Goal: Navigation & Orientation: Find specific page/section

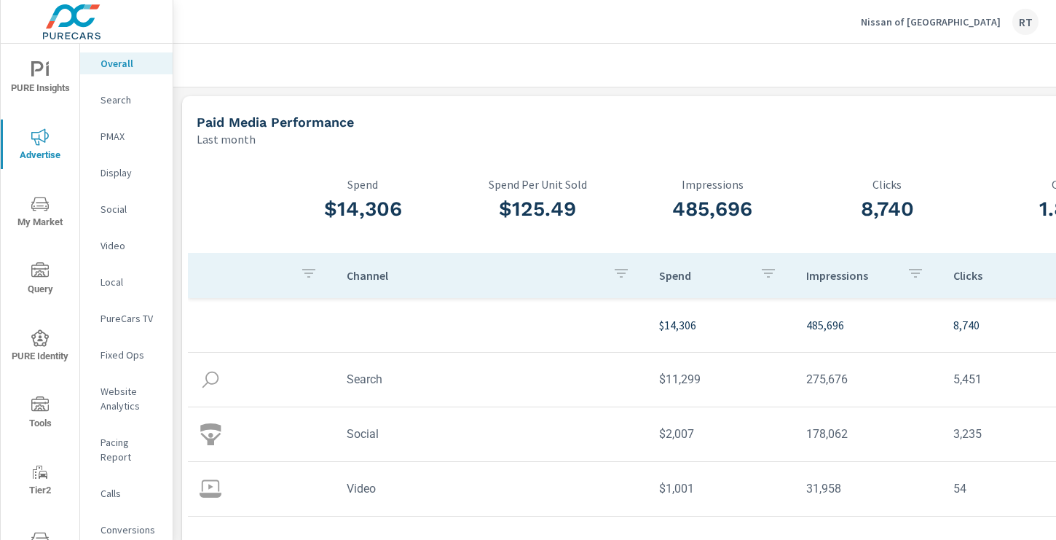
scroll to position [107, 130]
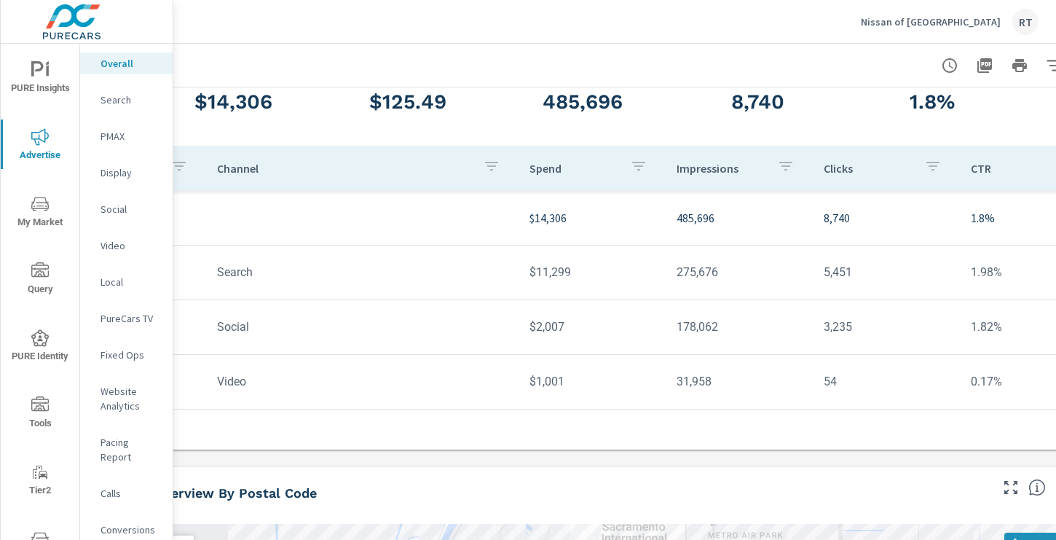
click at [936, 23] on p "Nissan of [GEOGRAPHIC_DATA]" at bounding box center [931, 21] width 140 height 13
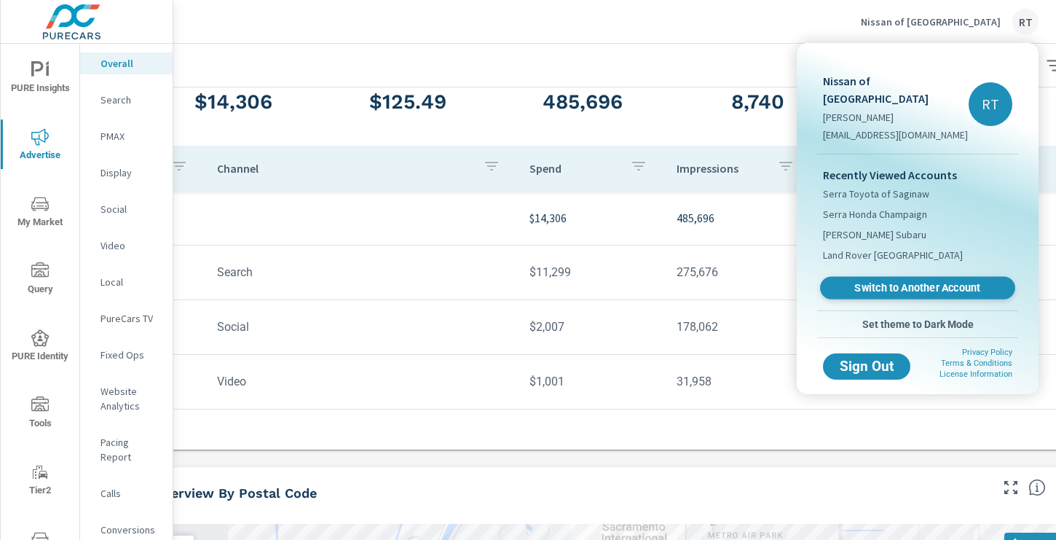
click at [879, 281] on span "Switch to Another Account" at bounding box center [917, 288] width 178 height 14
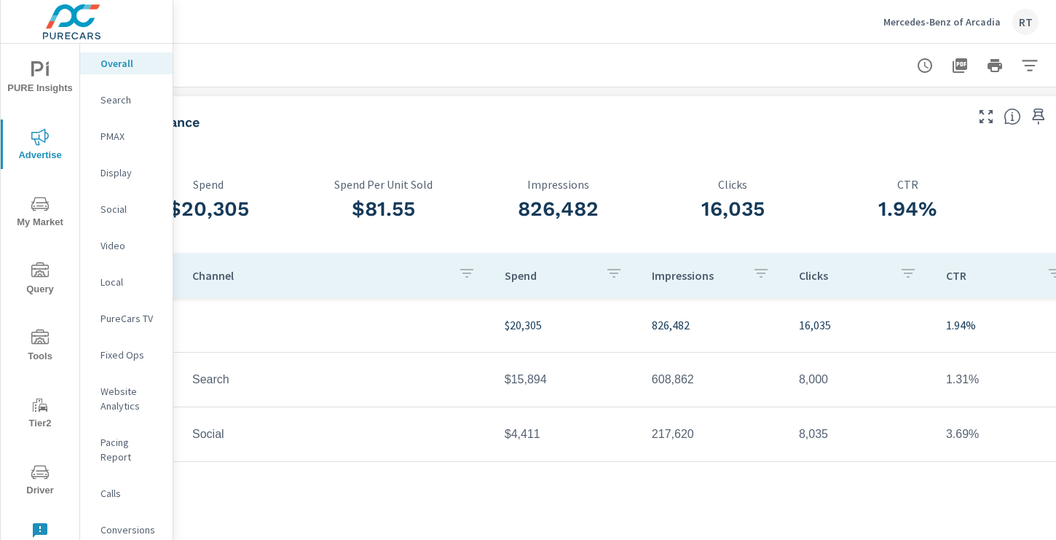
scroll to position [0, 195]
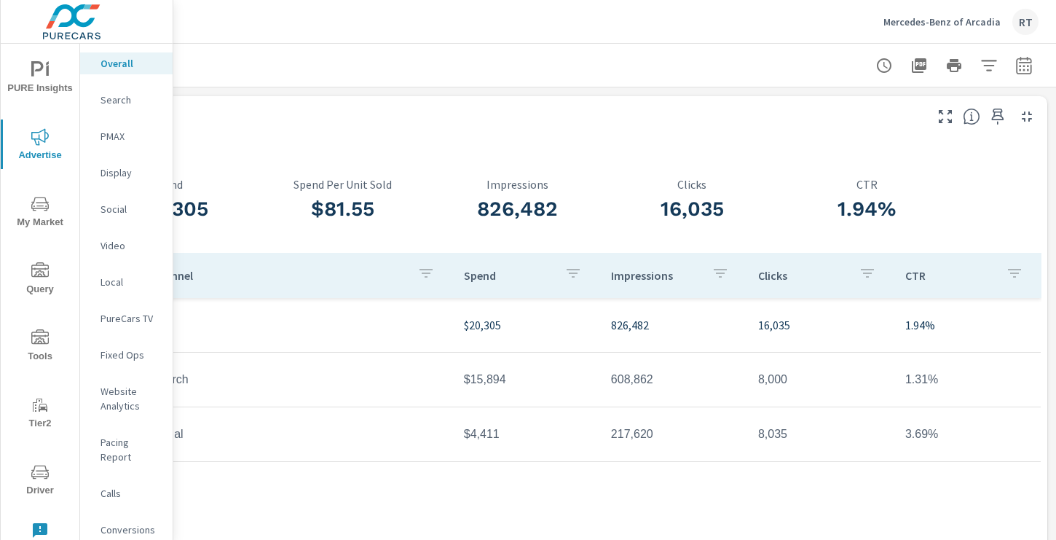
click at [1023, 59] on icon "button" at bounding box center [1023, 65] width 17 height 17
select select "Last month"
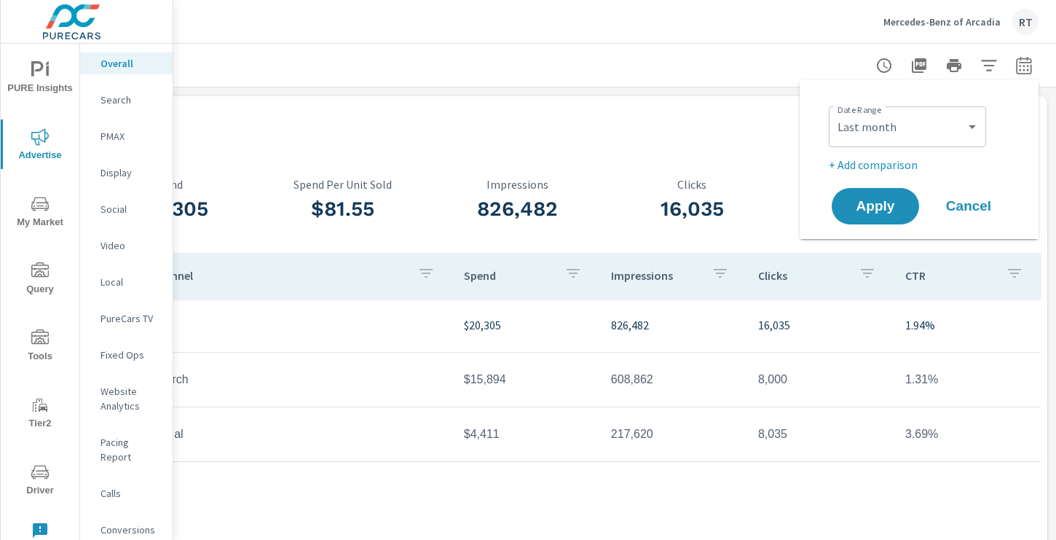
click at [886, 162] on p "+ Add comparison" at bounding box center [922, 164] width 186 height 17
select select "Previous period"
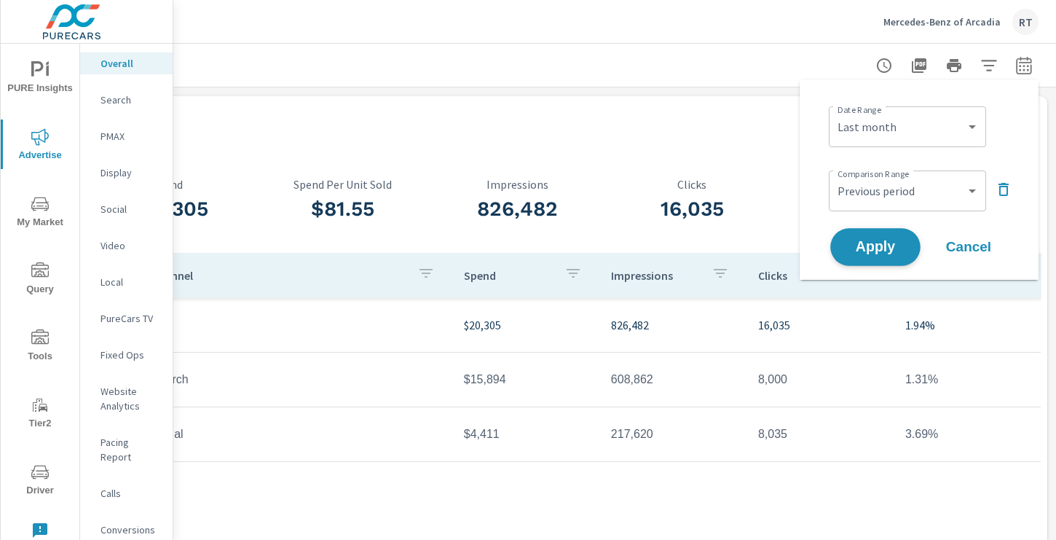
click at [865, 247] on span "Apply" at bounding box center [876, 247] width 60 height 14
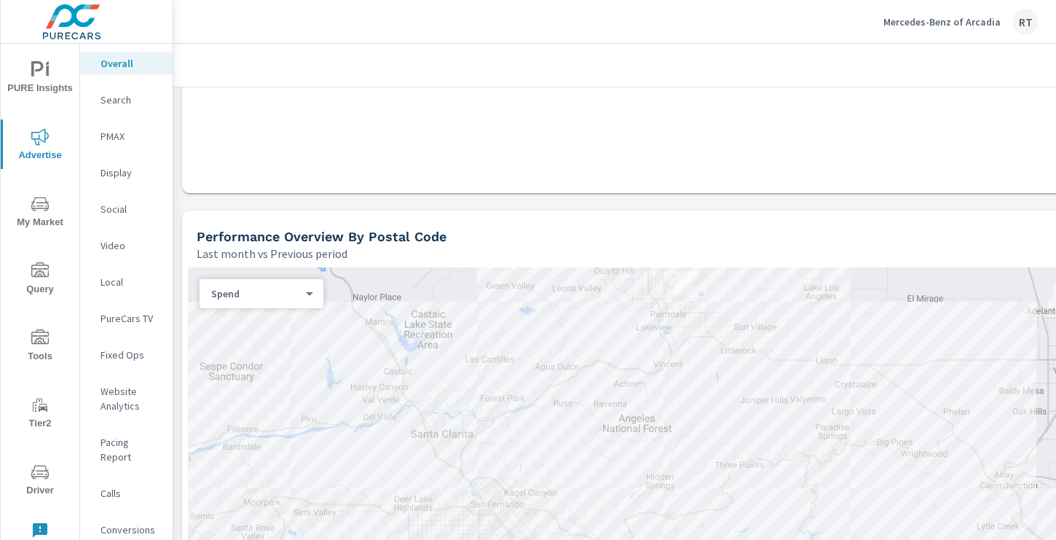
scroll to position [514, 0]
click at [49, 77] on span "PURE Insights" at bounding box center [40, 79] width 70 height 36
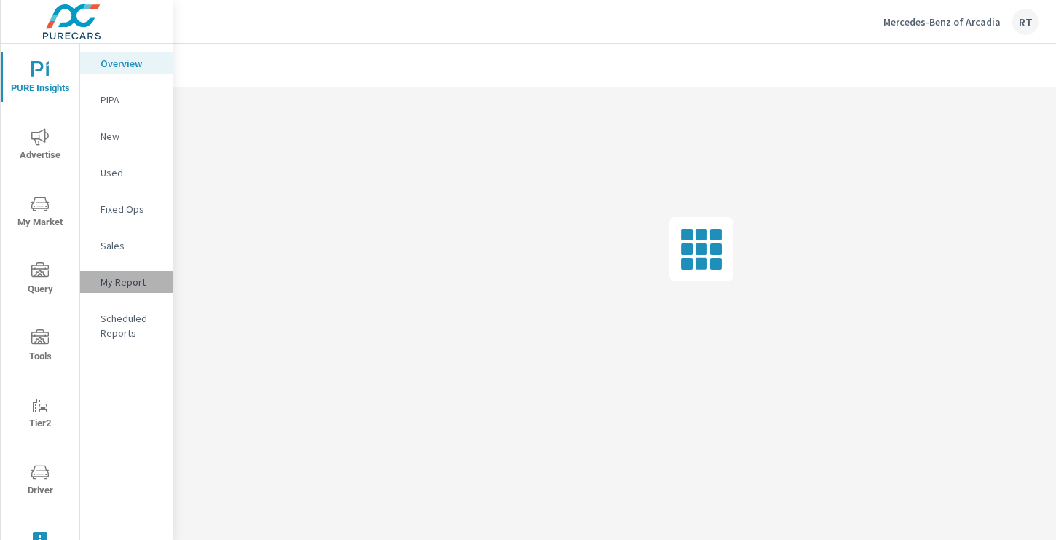
click at [119, 273] on div "My Report" at bounding box center [126, 282] width 93 height 22
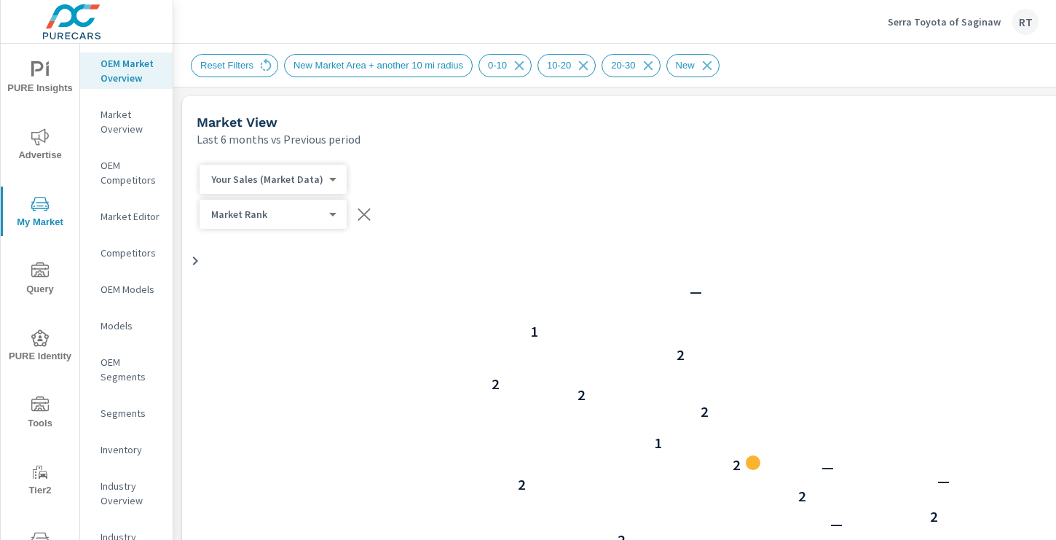
scroll to position [119, 0]
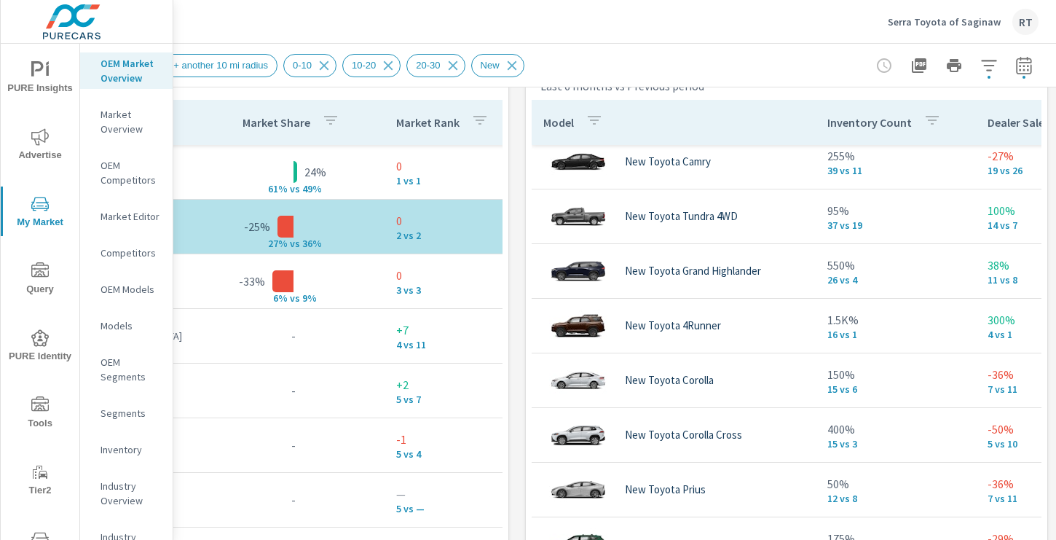
click at [943, 23] on p "Serra Toyota of Saginaw" at bounding box center [944, 21] width 113 height 13
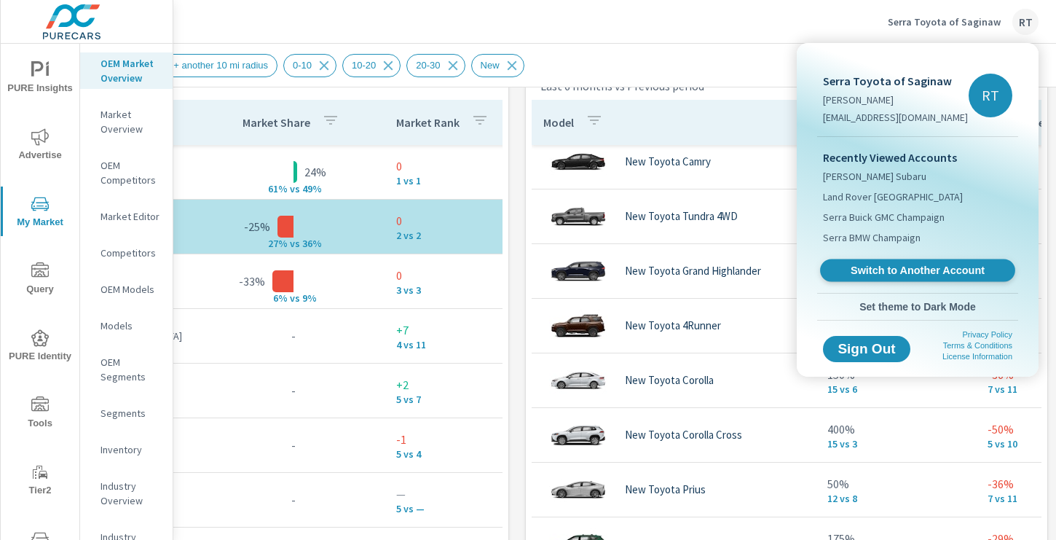
click at [872, 268] on span "Switch to Another Account" at bounding box center [917, 271] width 178 height 14
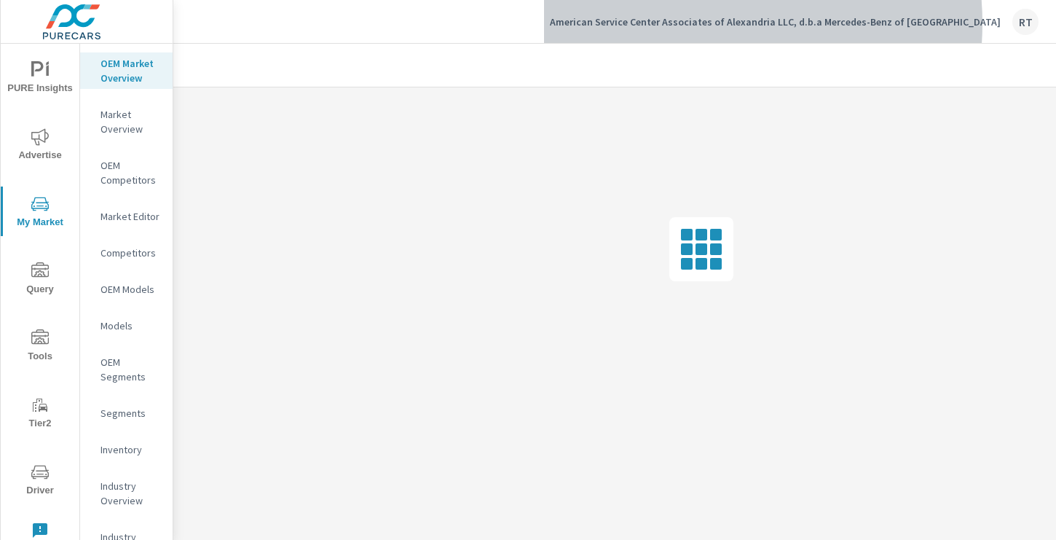
click at [751, 23] on p "American Service Center Associates of Alexandria LLC, d.b.a Mercedes-Benz of [G…" at bounding box center [775, 21] width 451 height 13
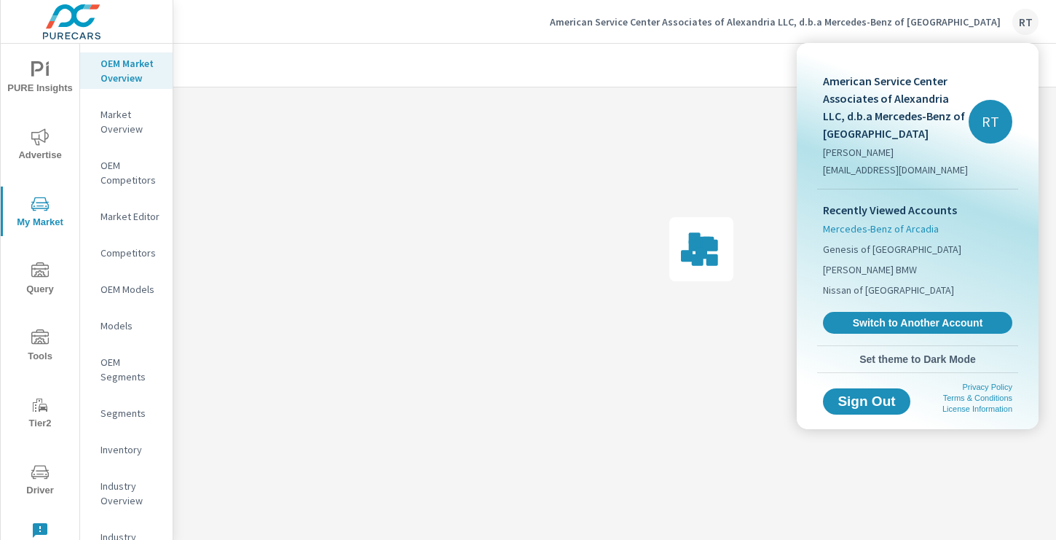
click at [868, 228] on span "Mercedes-Benz of Arcadia" at bounding box center [881, 228] width 116 height 15
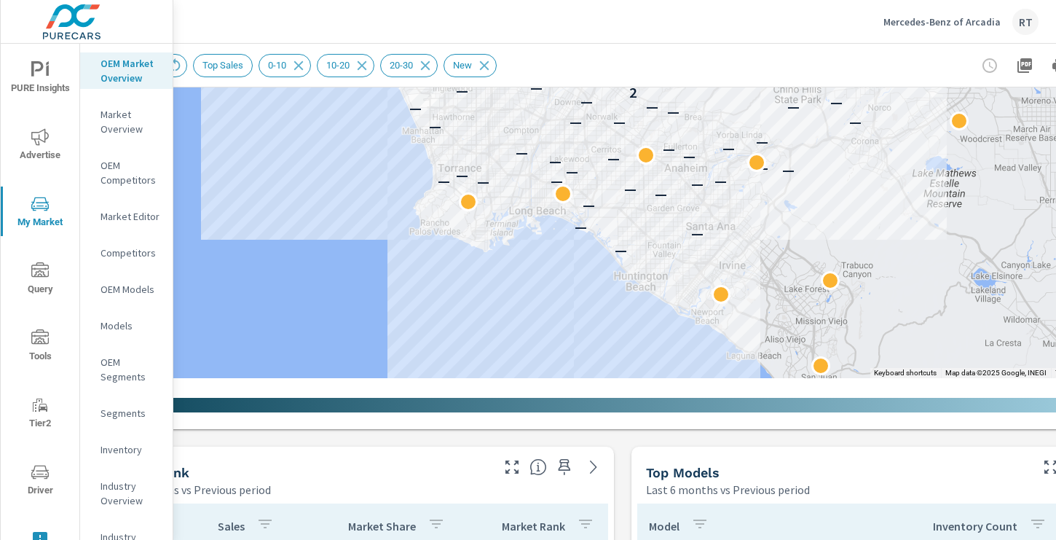
scroll to position [585, 195]
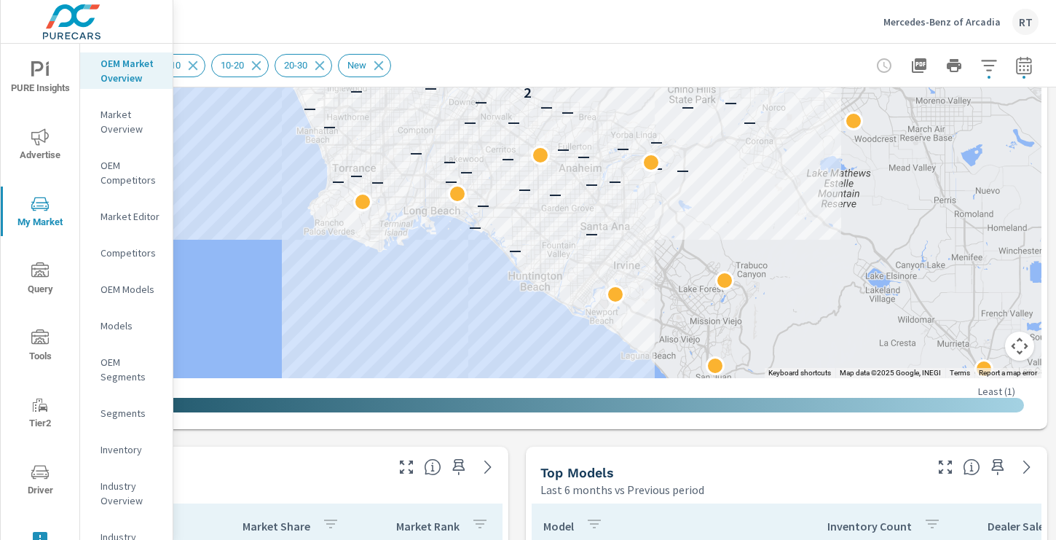
click at [1015, 350] on button "Map camera controls" at bounding box center [1019, 345] width 29 height 29
click at [988, 277] on button "Zoom in" at bounding box center [983, 273] width 29 height 29
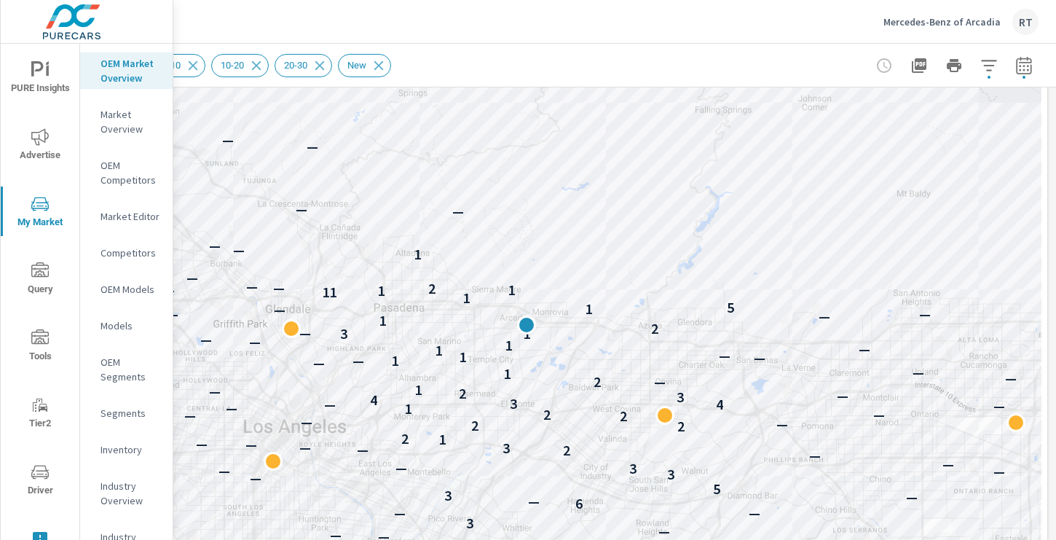
scroll to position [232, 195]
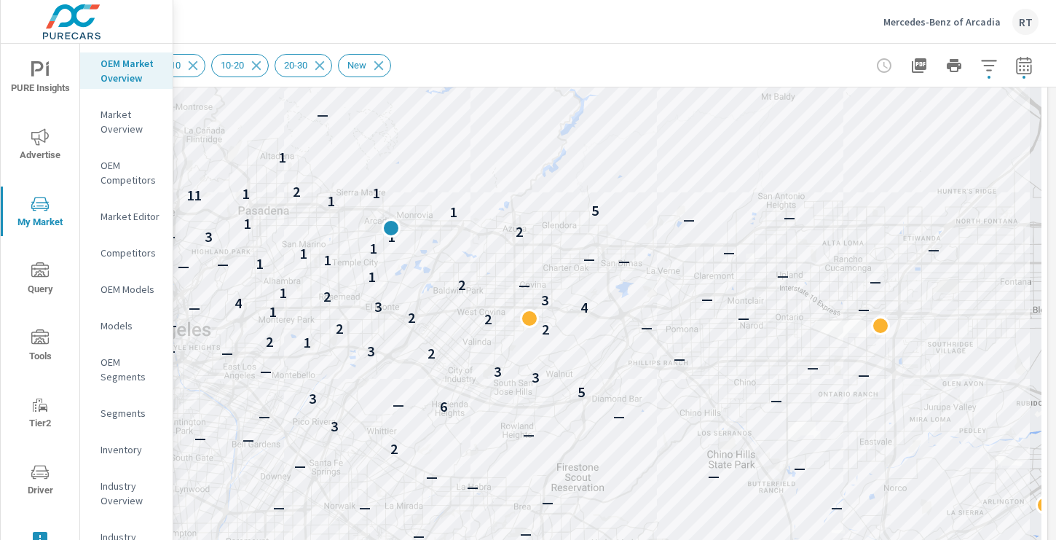
drag, startPoint x: 667, startPoint y: 228, endPoint x: 531, endPoint y: 125, distance: 170.5
click at [529, 122] on div "— — — — — — — — — — — — — — — — — — — — — — — — — — — — — — — — — — — — — — — —…" at bounding box center [517, 326] width 1049 height 810
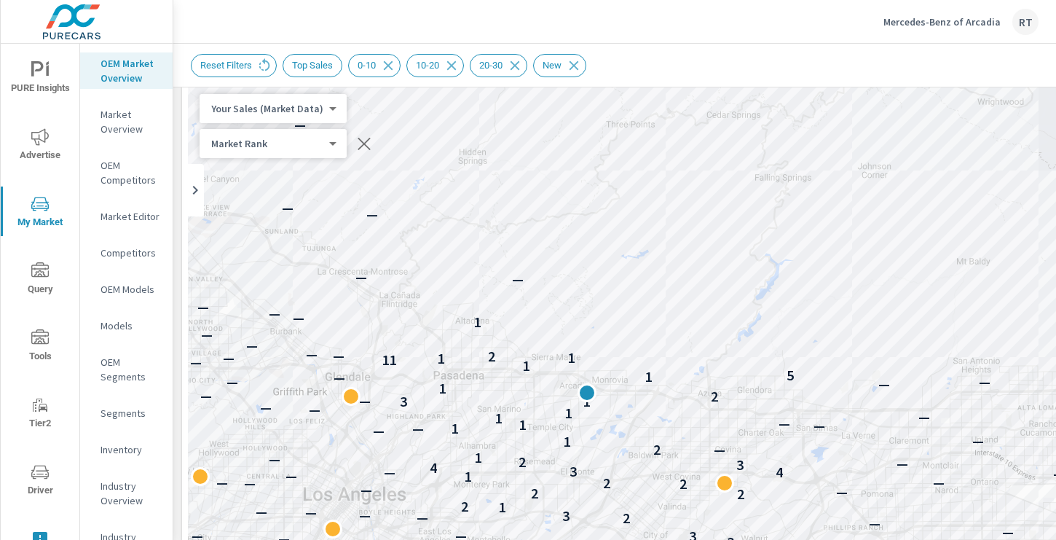
scroll to position [65, 0]
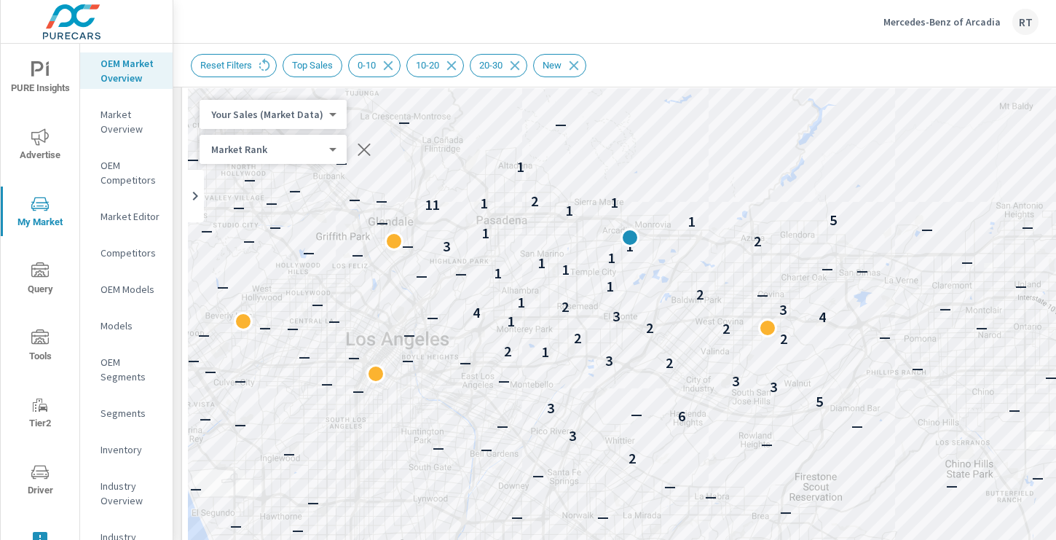
drag, startPoint x: 613, startPoint y: 320, endPoint x: 668, endPoint y: 160, distance: 168.9
click at [668, 160] on div "— — — — — — — — — — — — — — — — — — — — — — — — — — — — — — — — — — — — — — — —…" at bounding box center [712, 493] width 1049 height 810
